Goal: Information Seeking & Learning: Learn about a topic

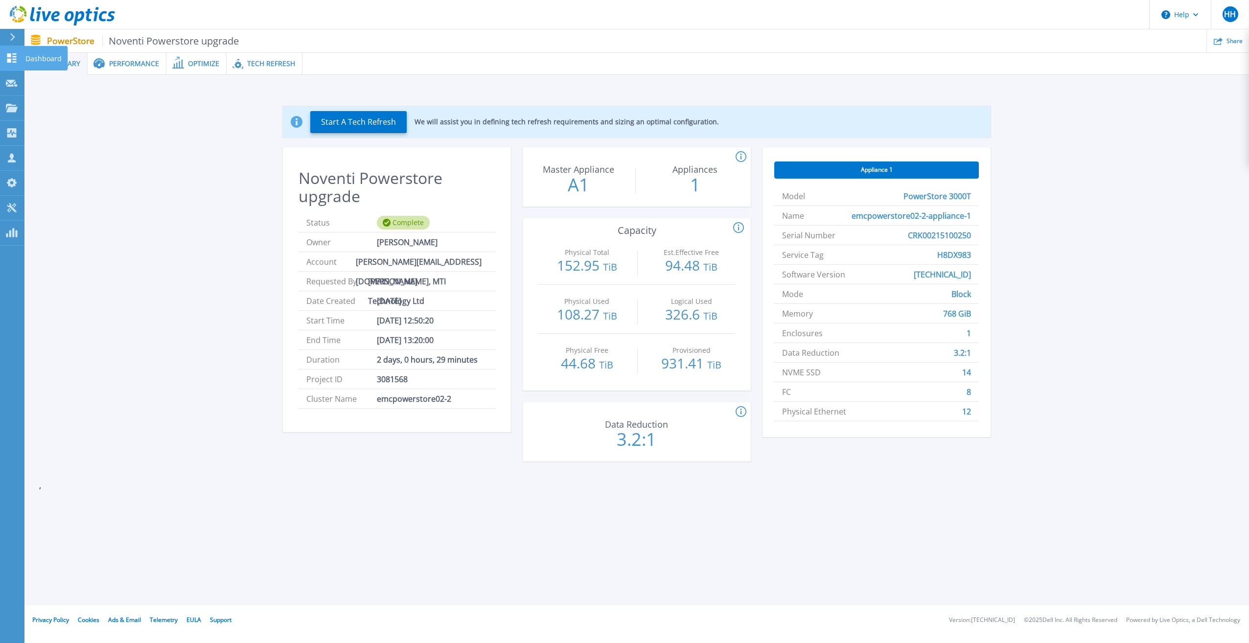
click at [9, 58] on icon at bounding box center [12, 57] width 12 height 9
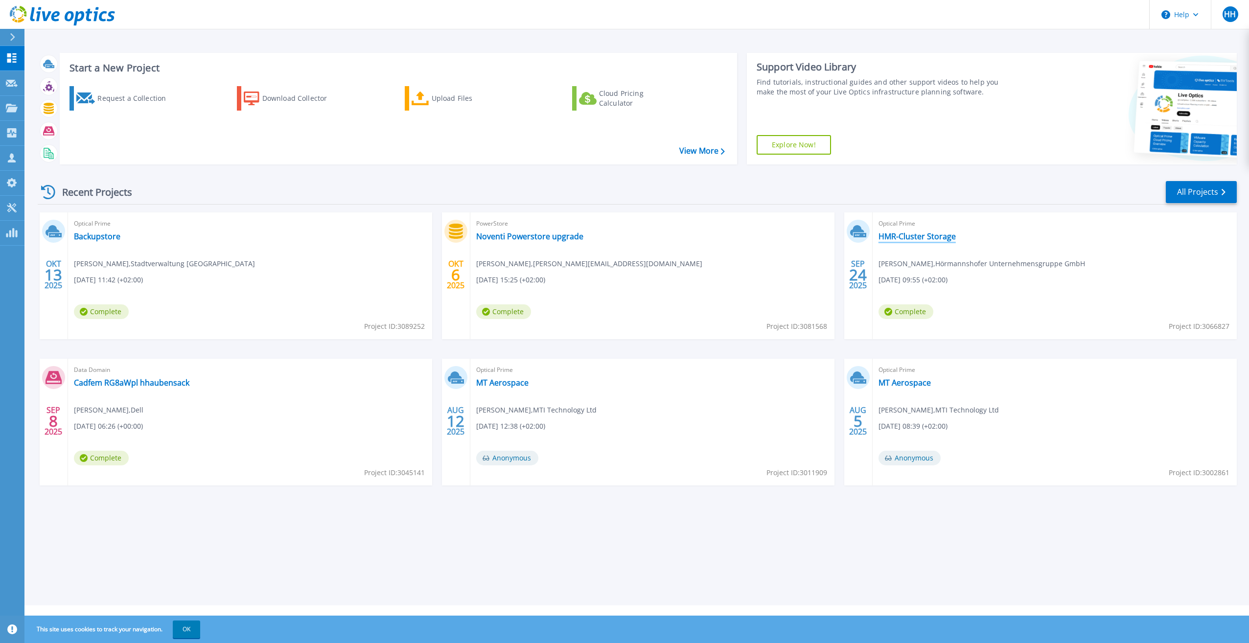
click at [941, 241] on link "HMR-Cluster Storage" at bounding box center [917, 237] width 77 height 10
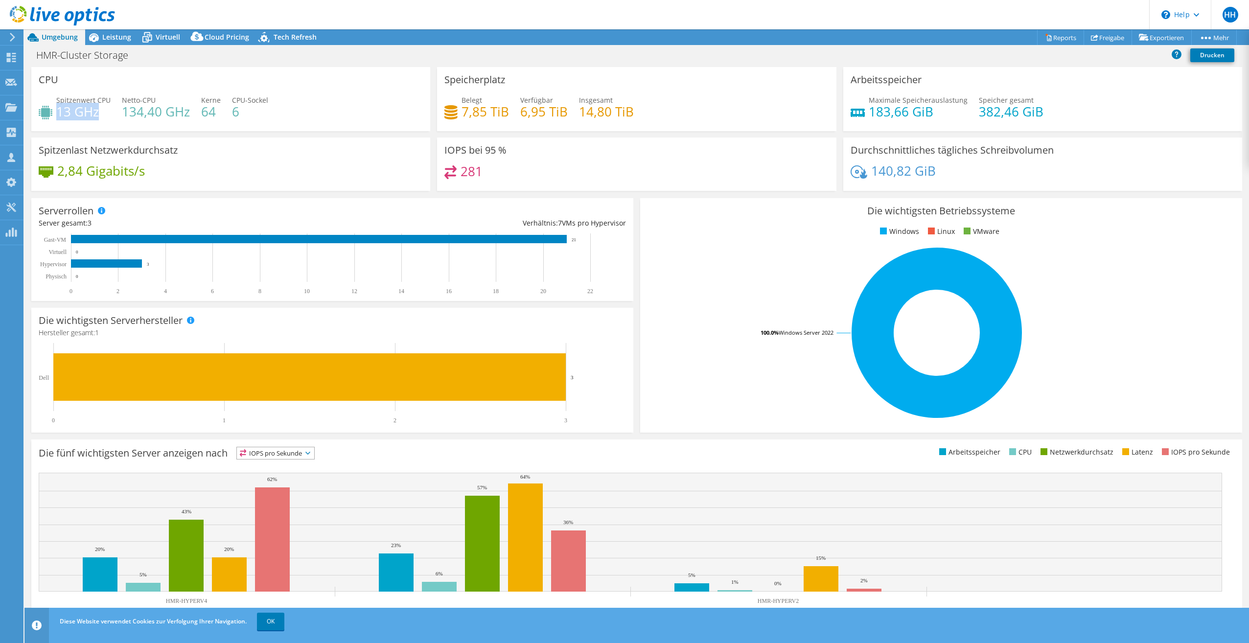
drag, startPoint x: 57, startPoint y: 111, endPoint x: 104, endPoint y: 114, distance: 47.6
click at [104, 114] on h4 "13 GHz" at bounding box center [83, 111] width 54 height 11
drag, startPoint x: 104, startPoint y: 114, endPoint x: 188, endPoint y: 118, distance: 84.3
click at [188, 118] on div "Spitzenwert CPU 13 GHz Netto-CPU 134,40 GHz Kerne 64 CPU-Sockel 6" at bounding box center [231, 111] width 384 height 32
drag, startPoint x: 199, startPoint y: 114, endPoint x: 223, endPoint y: 115, distance: 24.0
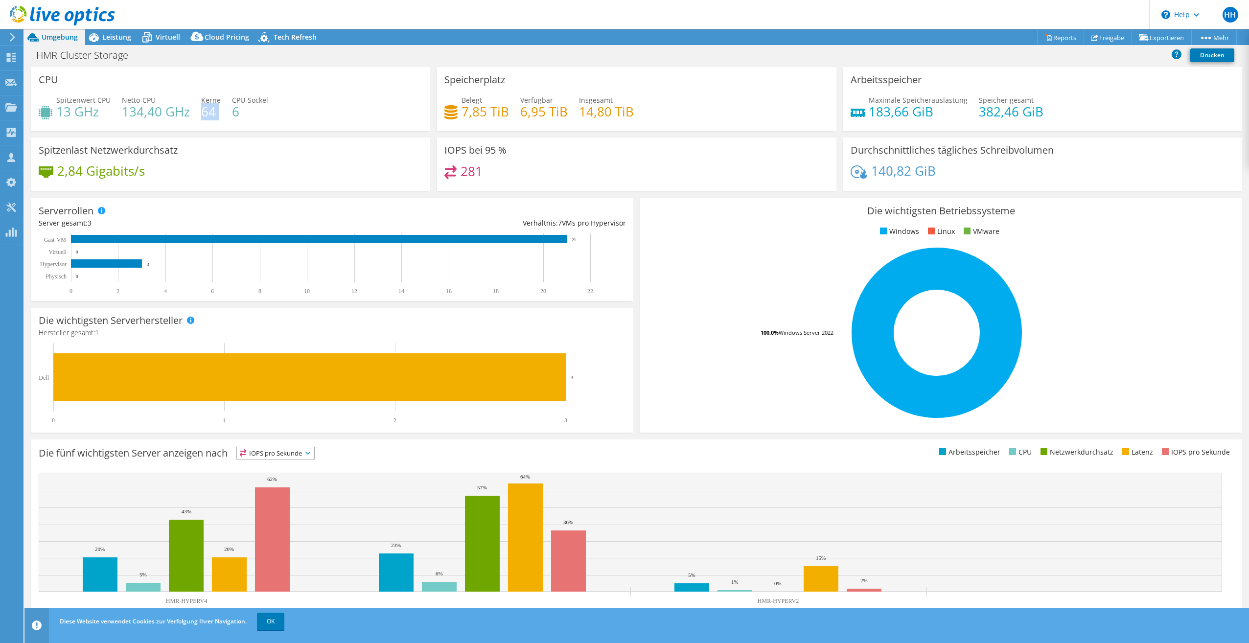
click at [223, 115] on div "Spitzenwert CPU 13 GHz Netto-CPU 134,40 GHz Kerne 64 CPU-Sockel 6" at bounding box center [231, 111] width 384 height 32
drag, startPoint x: 240, startPoint y: 116, endPoint x: 229, endPoint y: 116, distance: 11.3
click at [229, 116] on div "Spitzenwert CPU 13 GHz Netto-CPU 134,40 GHz Kerne 64 CPU-Sockel 6" at bounding box center [231, 111] width 384 height 32
click at [111, 37] on span "Leistung" at bounding box center [116, 36] width 29 height 9
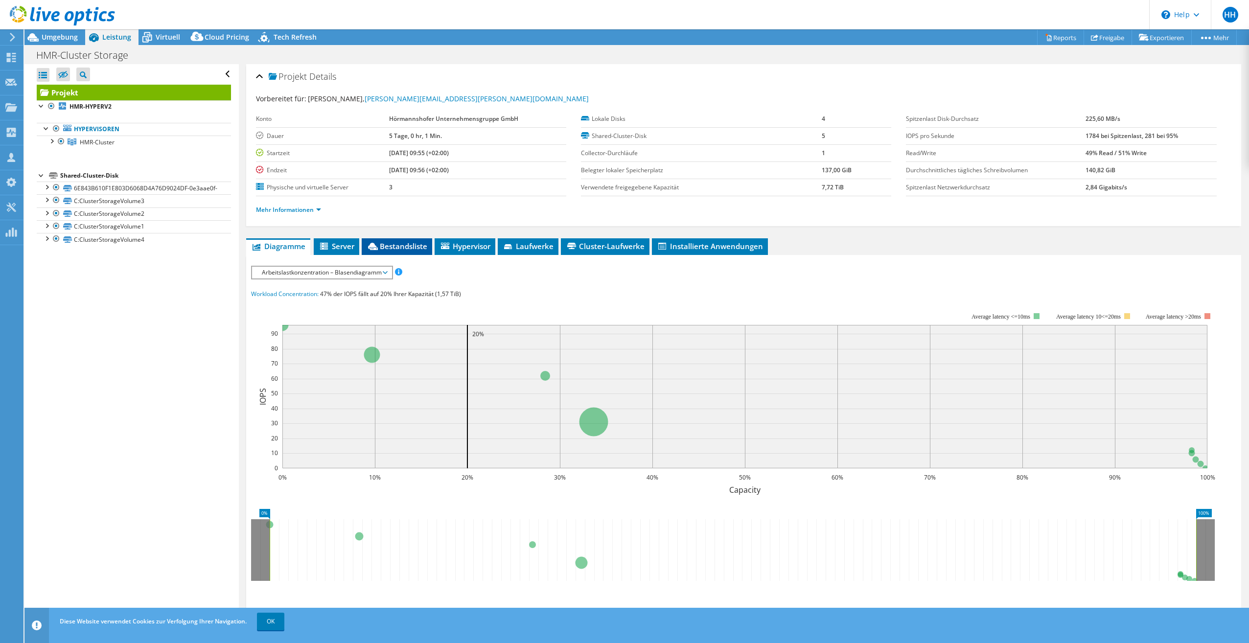
click at [406, 245] on span "Bestandsliste" at bounding box center [397, 246] width 61 height 10
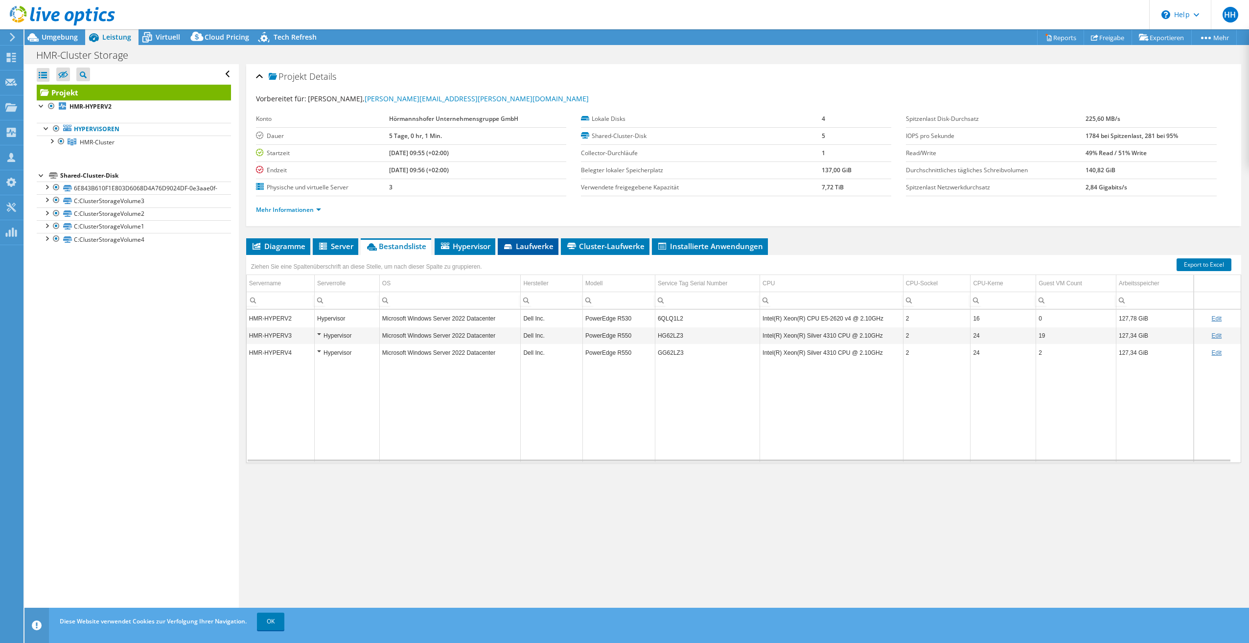
click at [526, 245] on span "Laufwerke" at bounding box center [528, 246] width 51 height 10
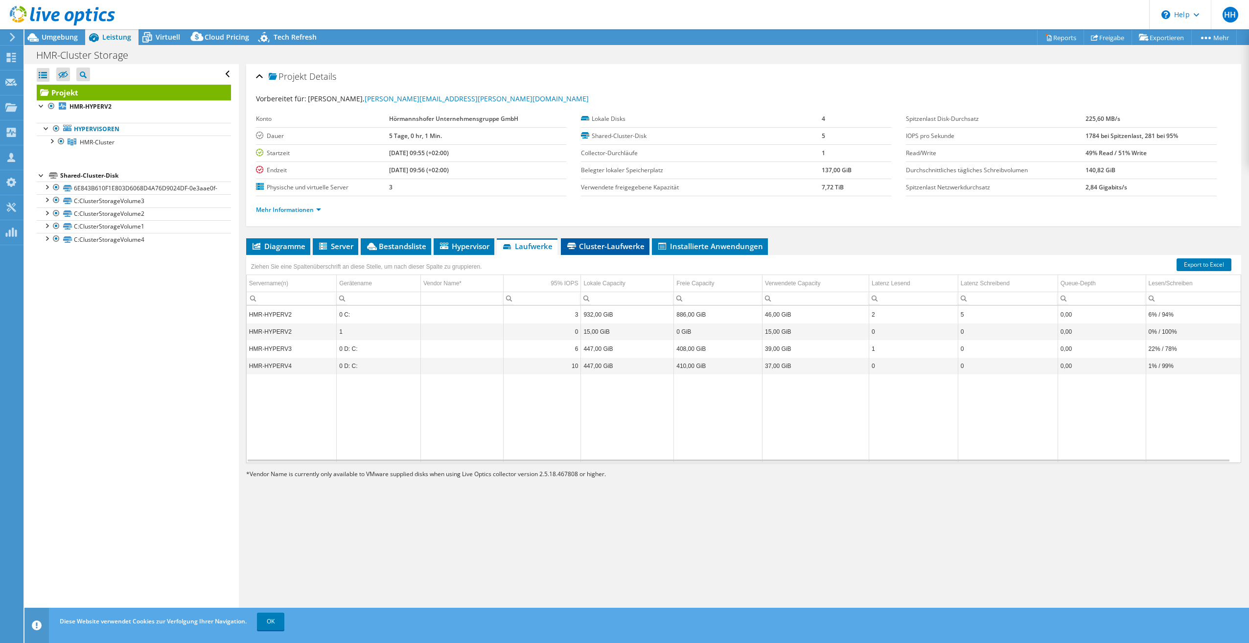
click at [592, 249] on span "Cluster-Laufwerke" at bounding box center [605, 246] width 79 height 10
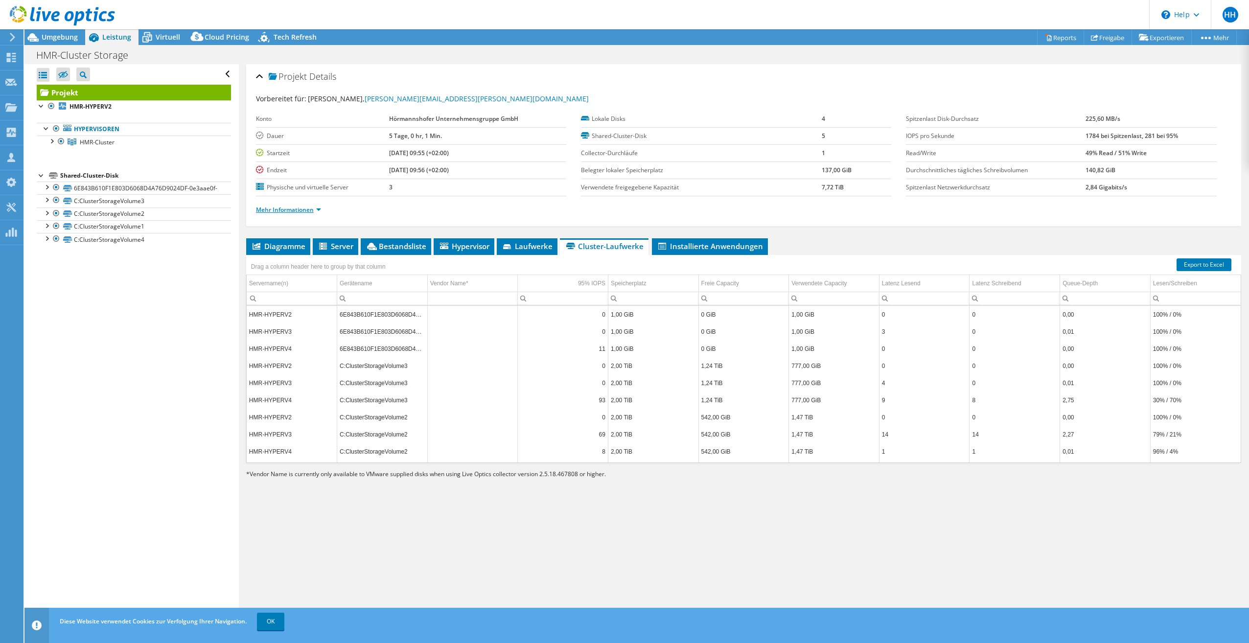
drag, startPoint x: 302, startPoint y: 208, endPoint x: 307, endPoint y: 207, distance: 5.0
click at [302, 208] on link "Mehr Informationen" at bounding box center [288, 210] width 65 height 8
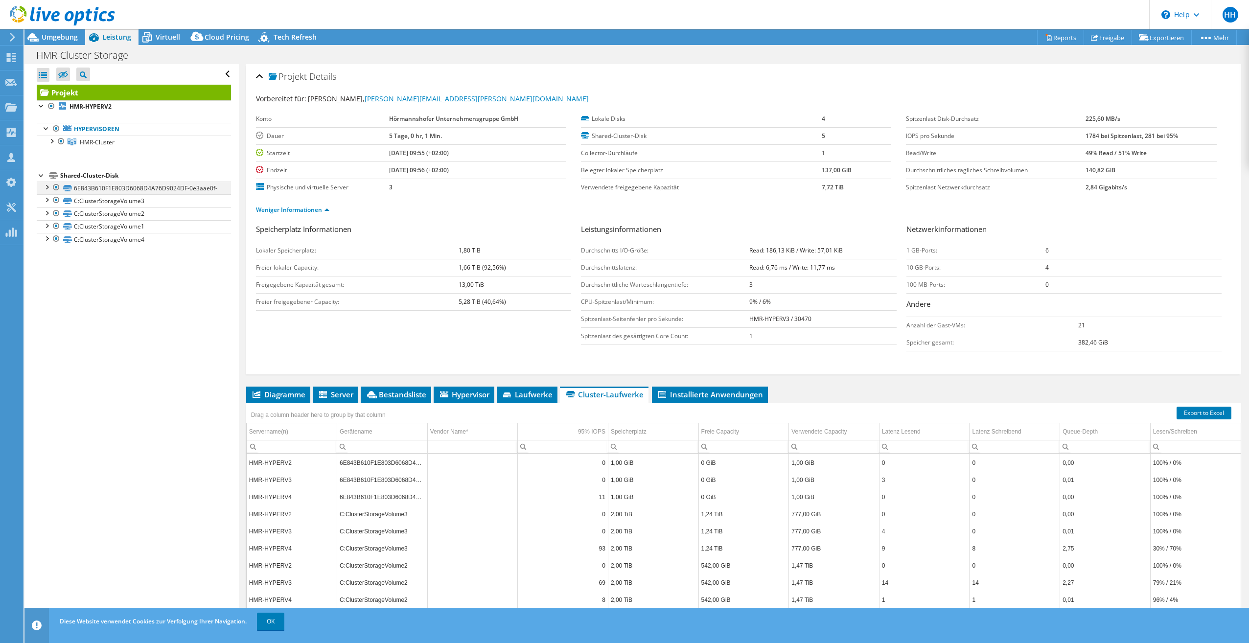
click at [47, 187] on div at bounding box center [47, 187] width 10 height 10
click at [112, 207] on link "C:ClusterStorageVolume3" at bounding box center [134, 200] width 194 height 13
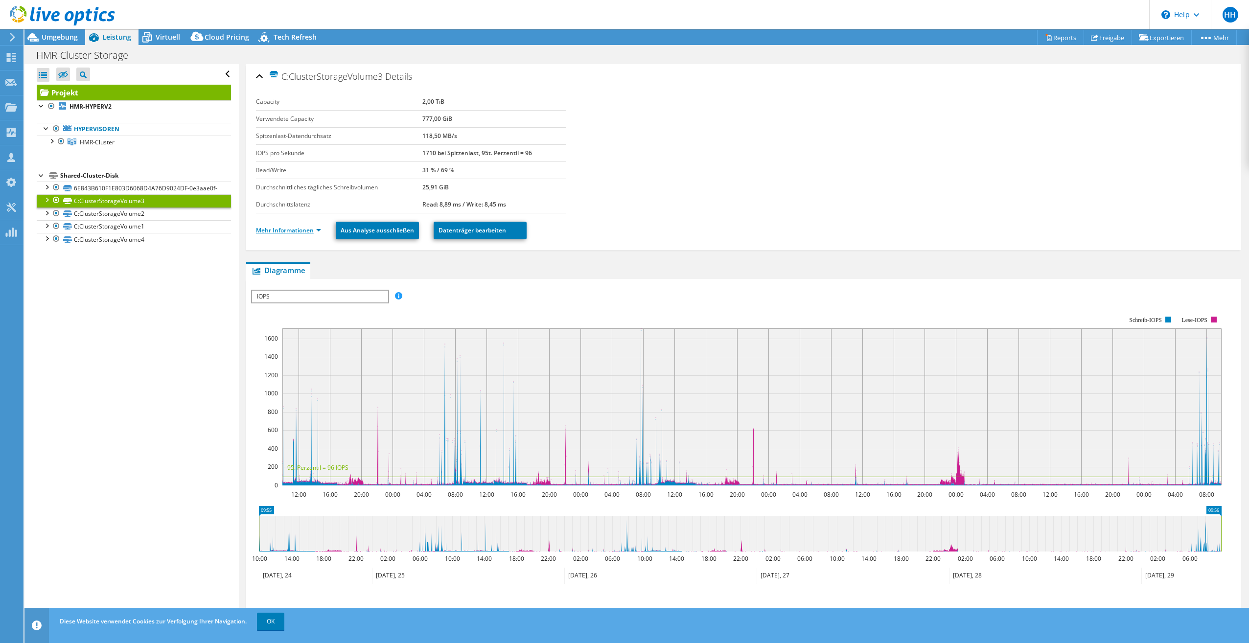
click at [313, 234] on link "Mehr Informationen" at bounding box center [288, 230] width 65 height 8
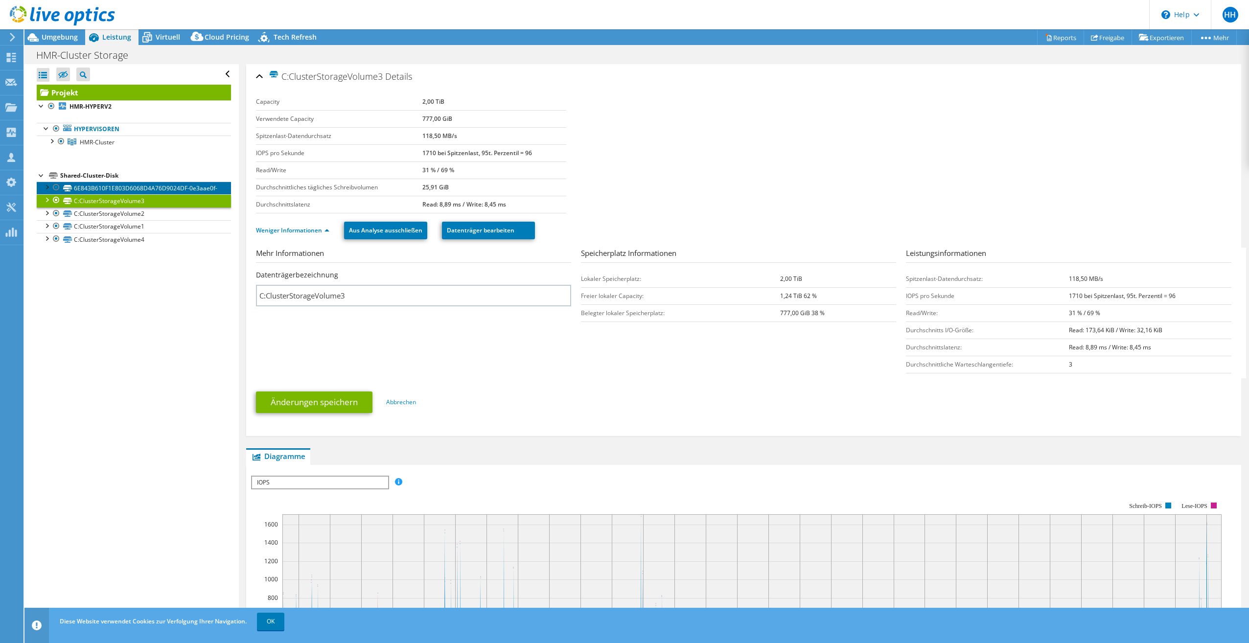
click at [124, 190] on link "6E843B610F1E803D6068D4A76D9024DF-0e3aae0f-" at bounding box center [134, 188] width 194 height 13
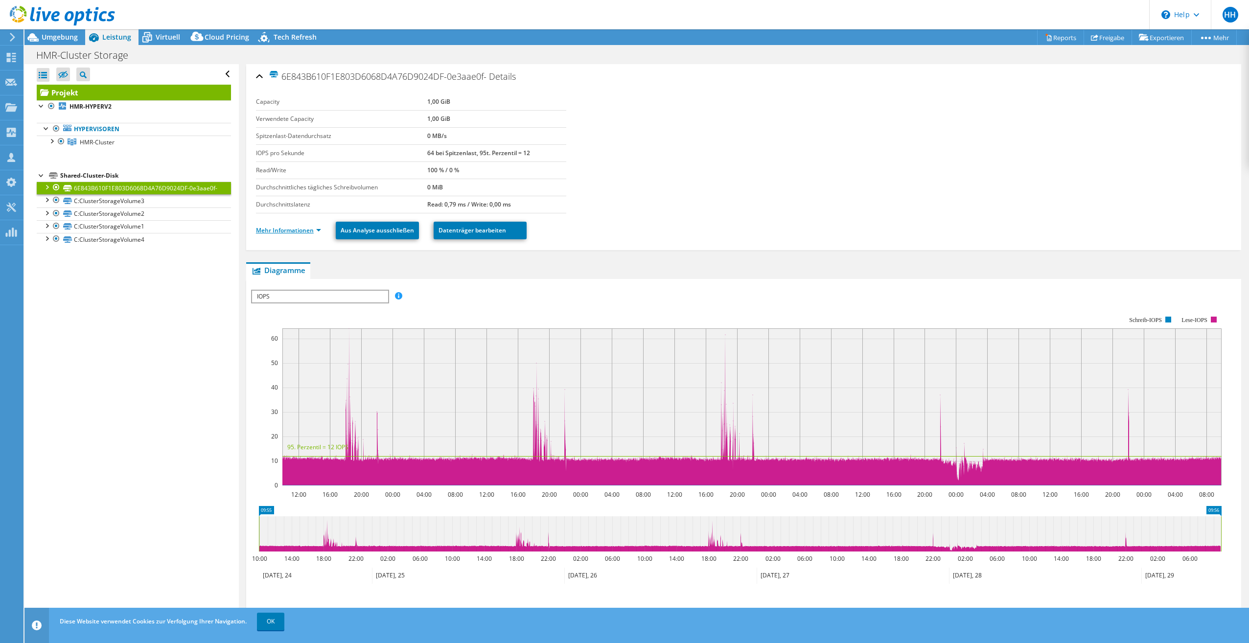
click at [290, 228] on link "Mehr Informationen" at bounding box center [288, 230] width 65 height 8
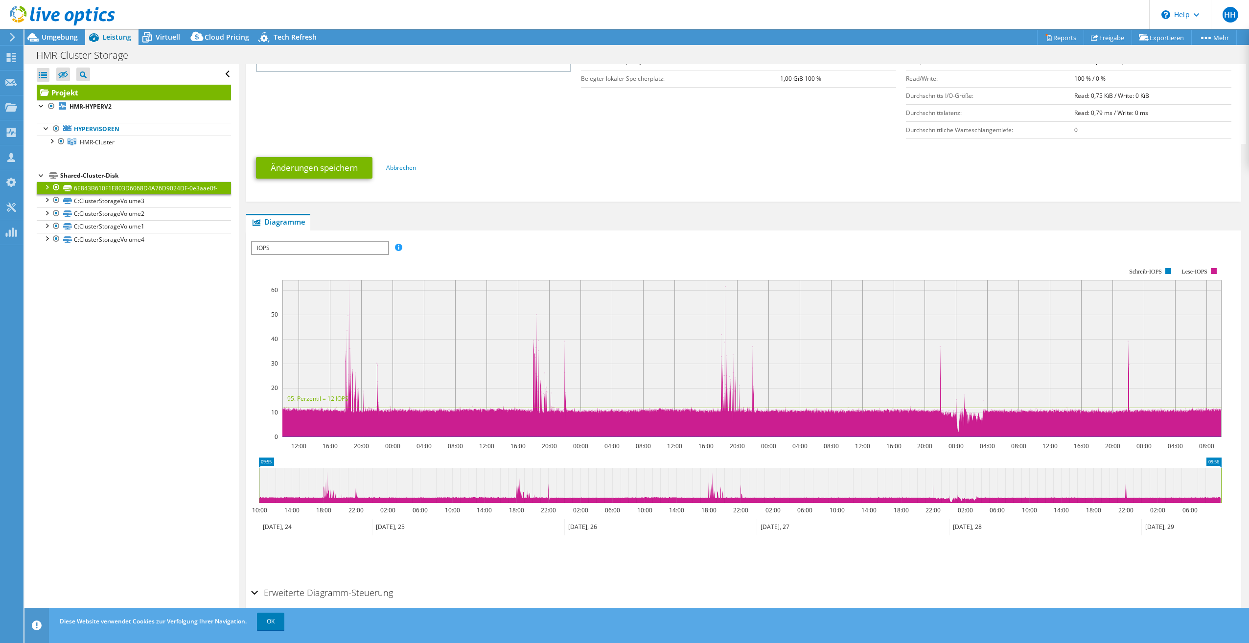
scroll to position [261, 0]
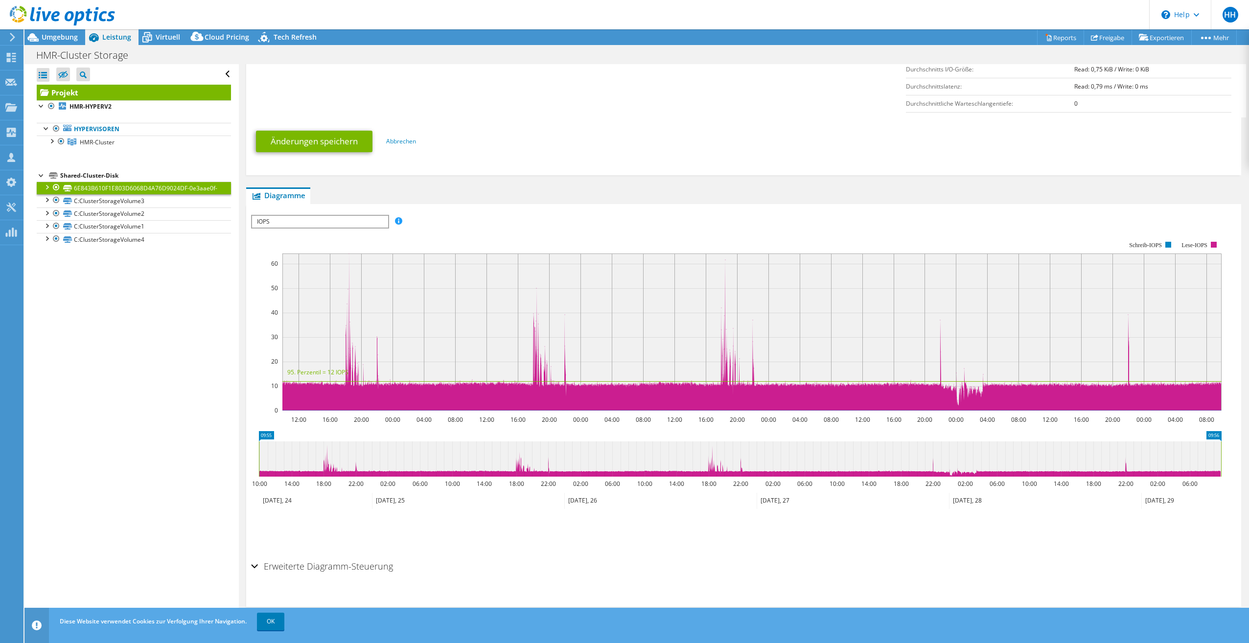
click at [347, 223] on span "IOPS" at bounding box center [320, 222] width 136 height 12
click at [325, 246] on li "Disk-Durchsatz" at bounding box center [320, 245] width 136 height 12
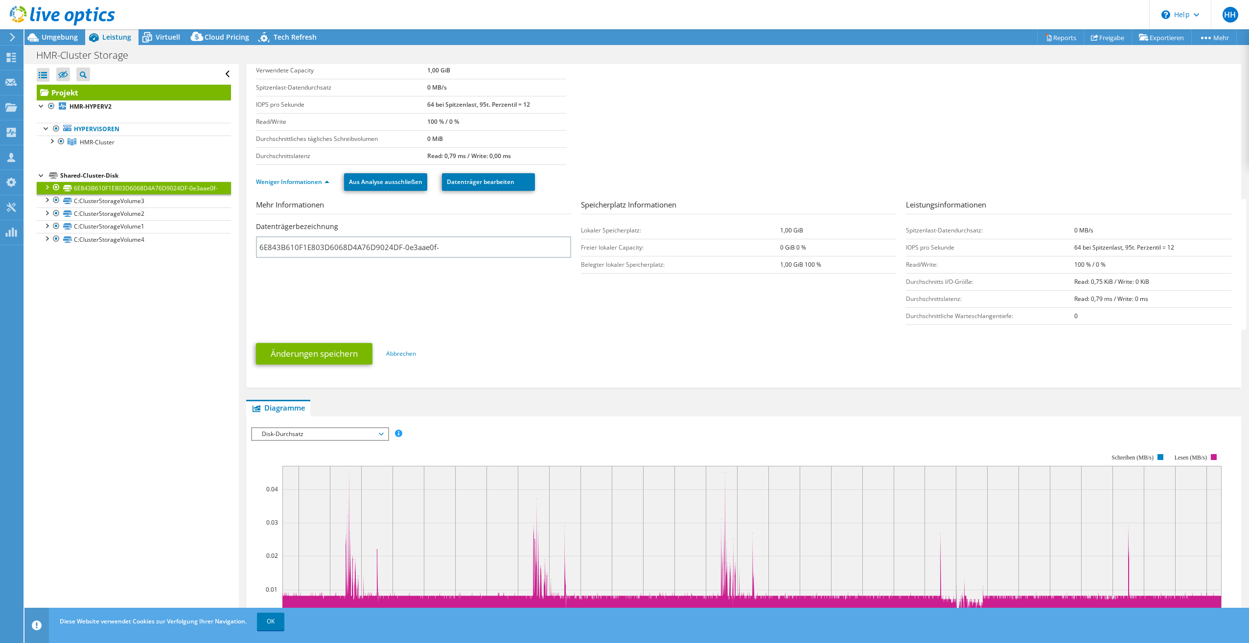
scroll to position [0, 0]
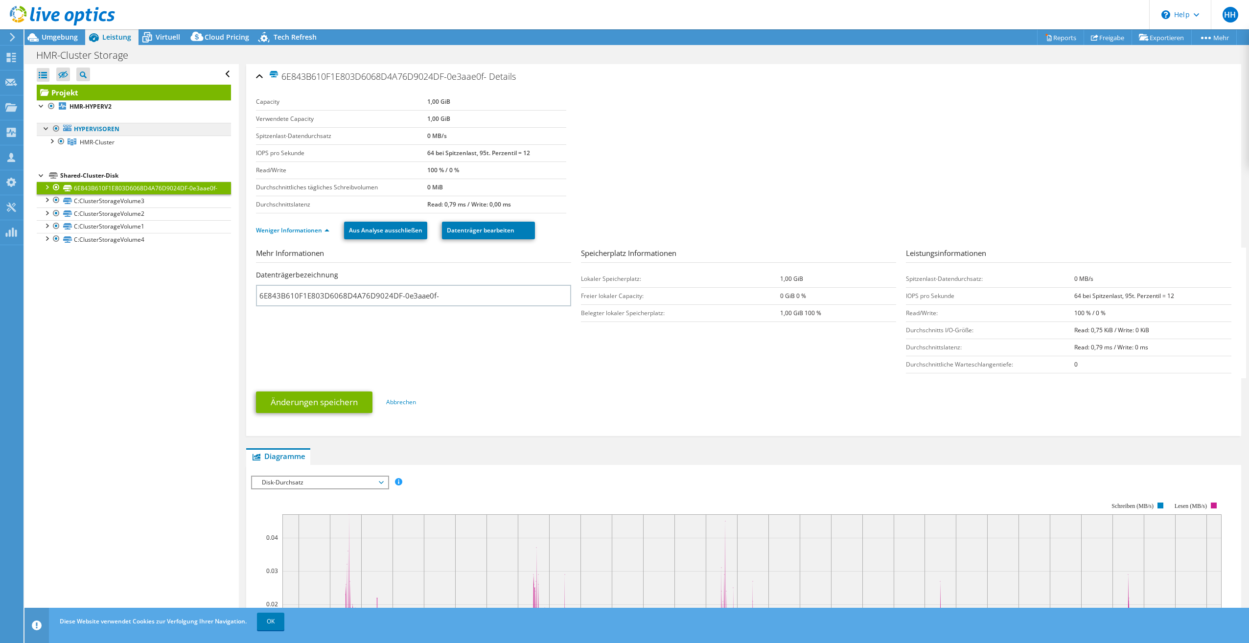
click at [87, 123] on link "Hypervisoren" at bounding box center [134, 129] width 194 height 13
click at [85, 108] on b "HMR-HYPERV2" at bounding box center [91, 106] width 42 height 8
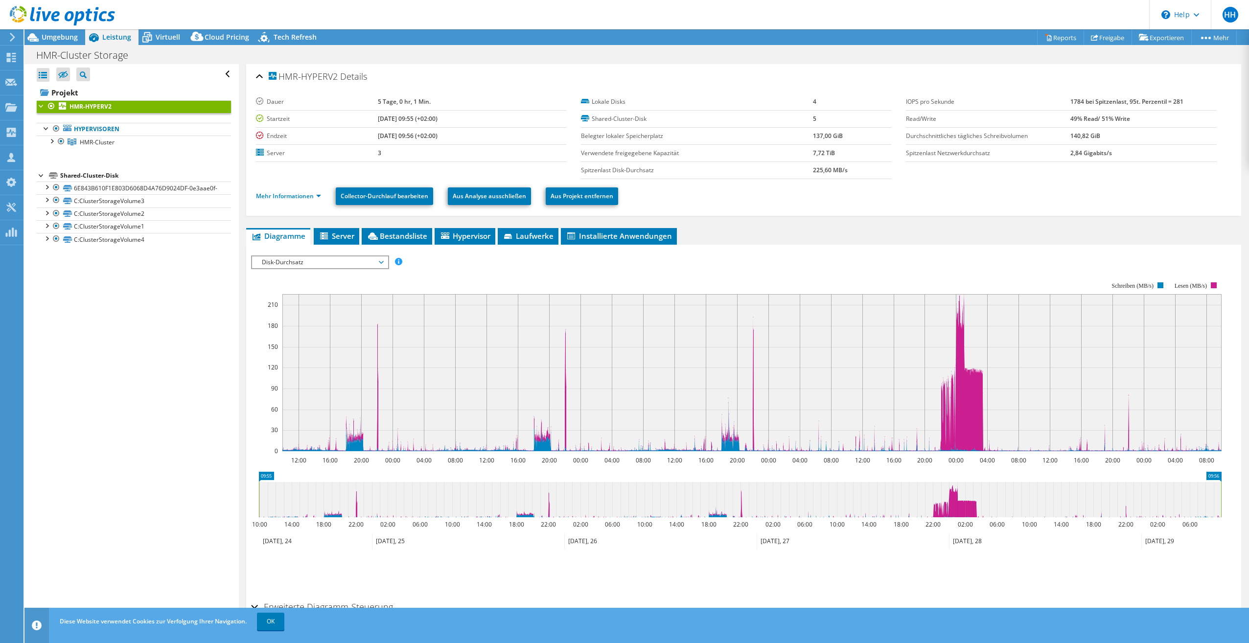
click at [340, 264] on span "Disk-Durchsatz" at bounding box center [320, 263] width 126 height 12
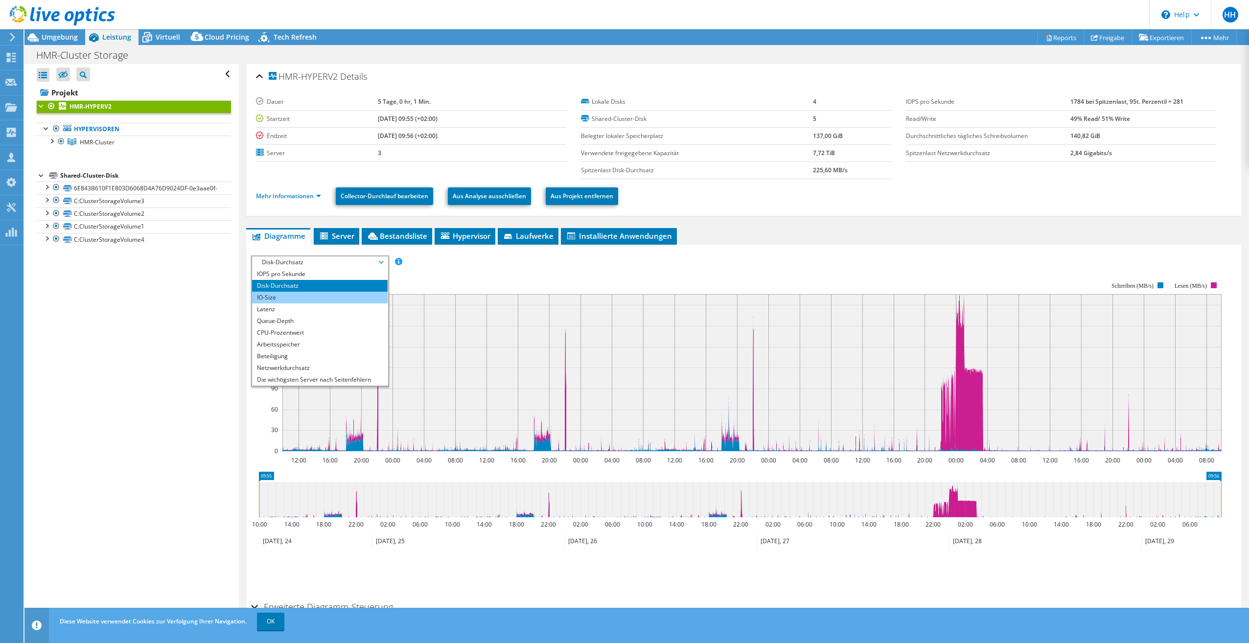
click at [326, 298] on li "IO-Size" at bounding box center [320, 298] width 136 height 12
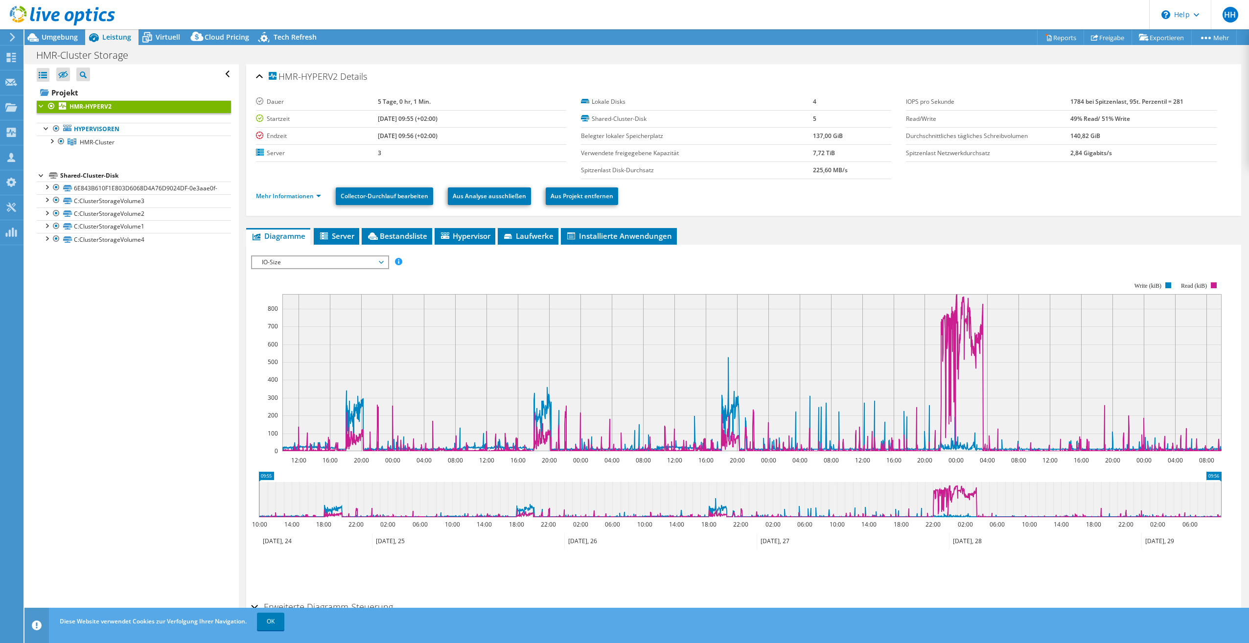
click at [326, 262] on span "IO-Size" at bounding box center [320, 263] width 126 height 12
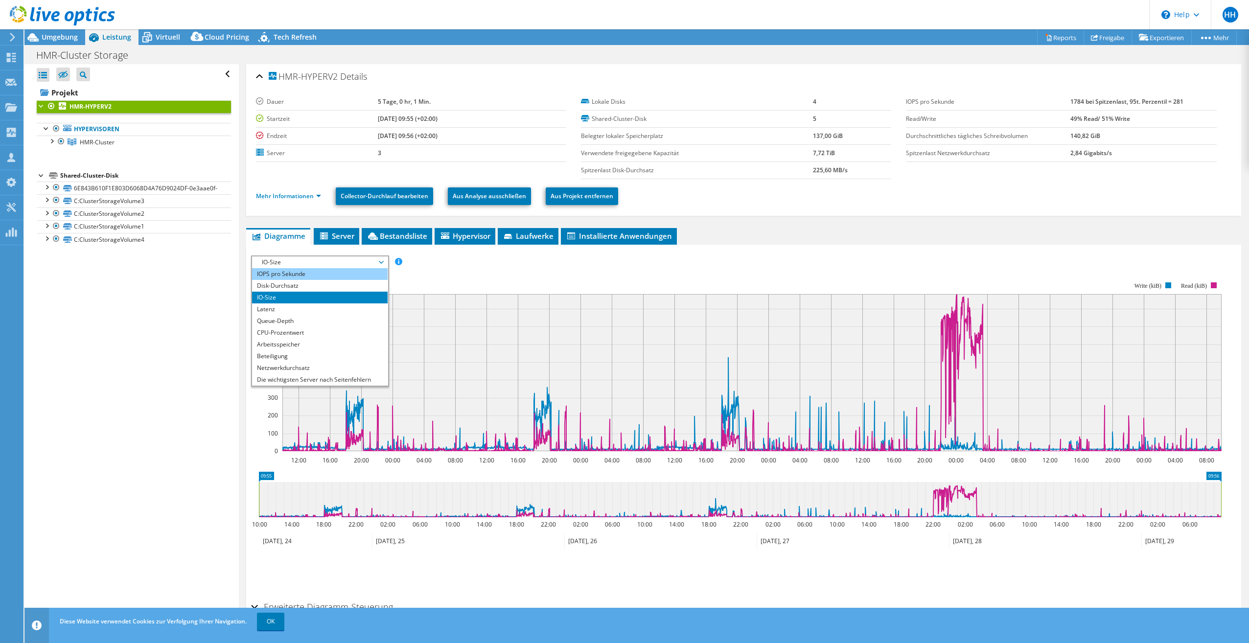
click at [325, 276] on li "IOPS pro Sekunde" at bounding box center [320, 274] width 136 height 12
